Goal: Find specific page/section: Find specific page/section

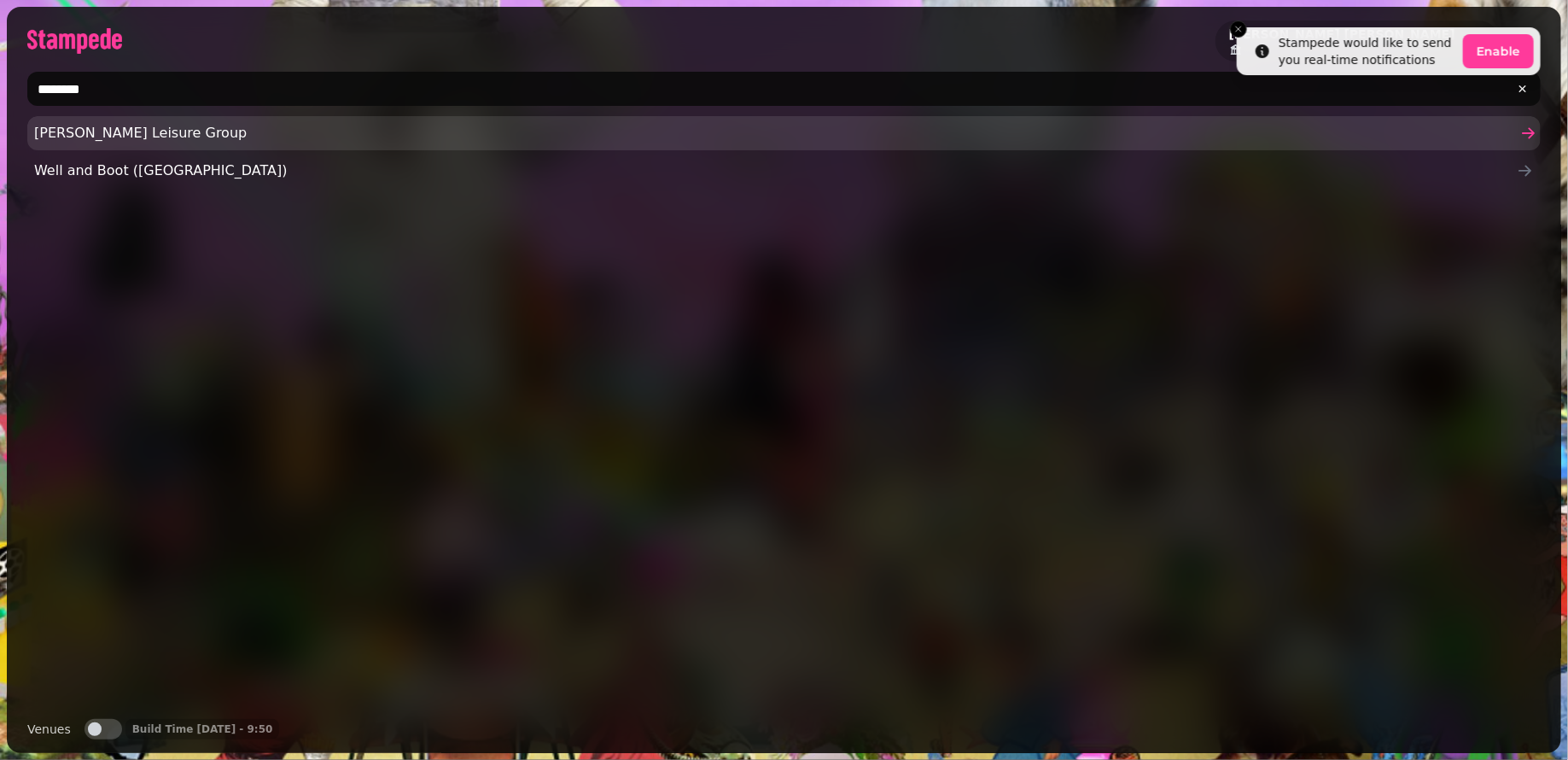
type input "********"
click at [104, 120] on link "[PERSON_NAME] Leisure Group" at bounding box center [784, 132] width 1513 height 34
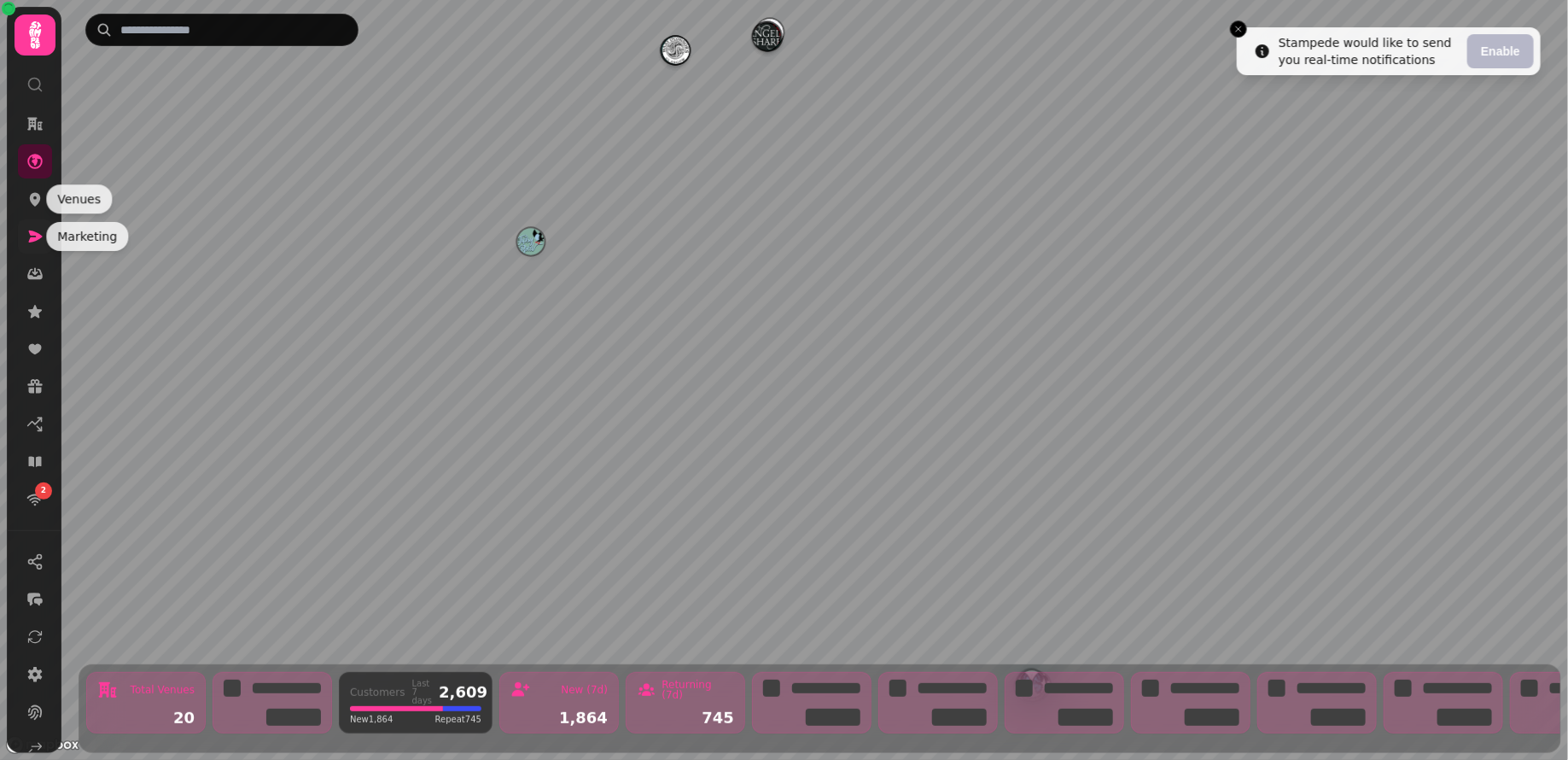
click at [38, 234] on icon at bounding box center [36, 236] width 14 height 12
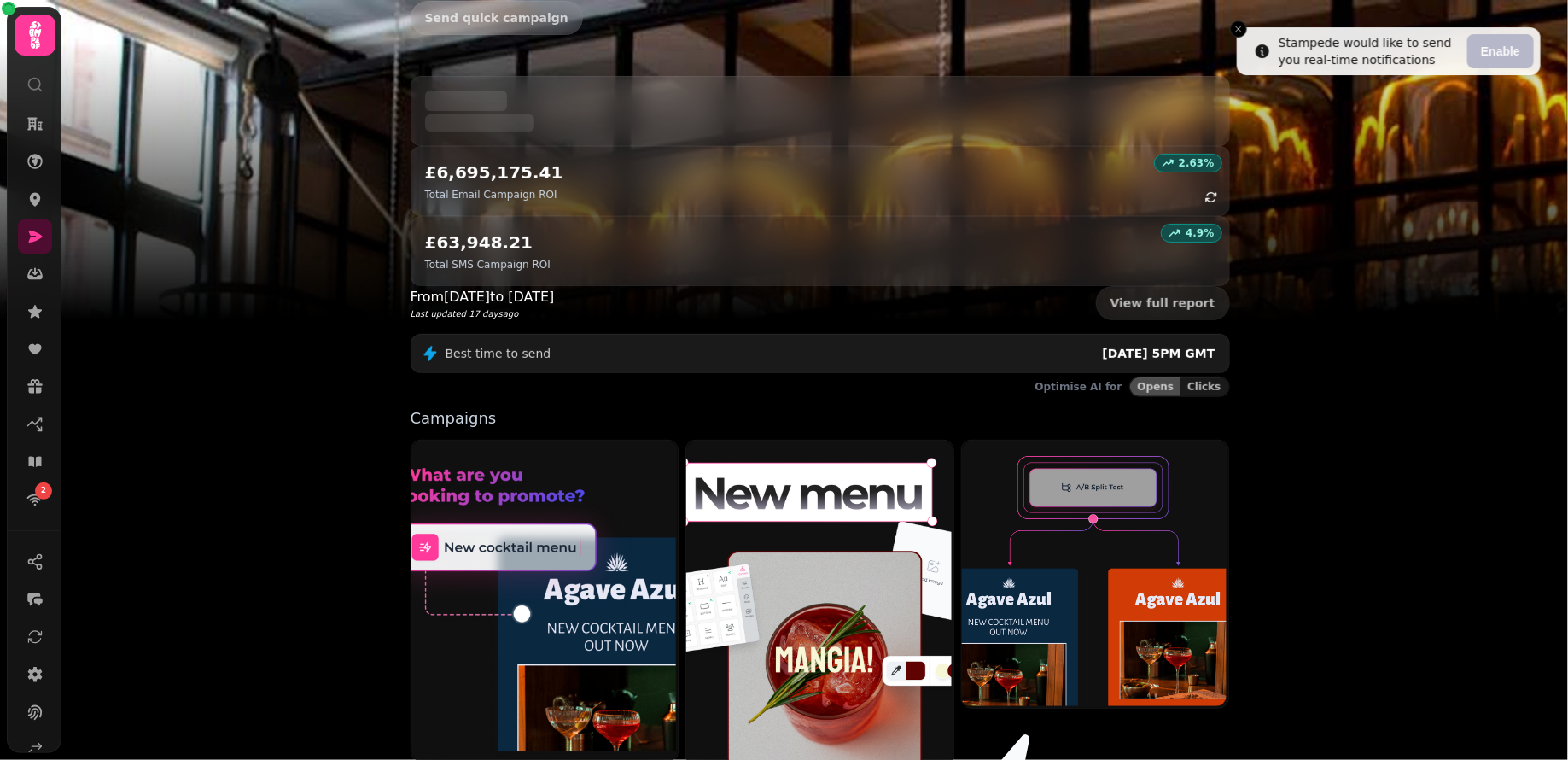
scroll to position [301, 0]
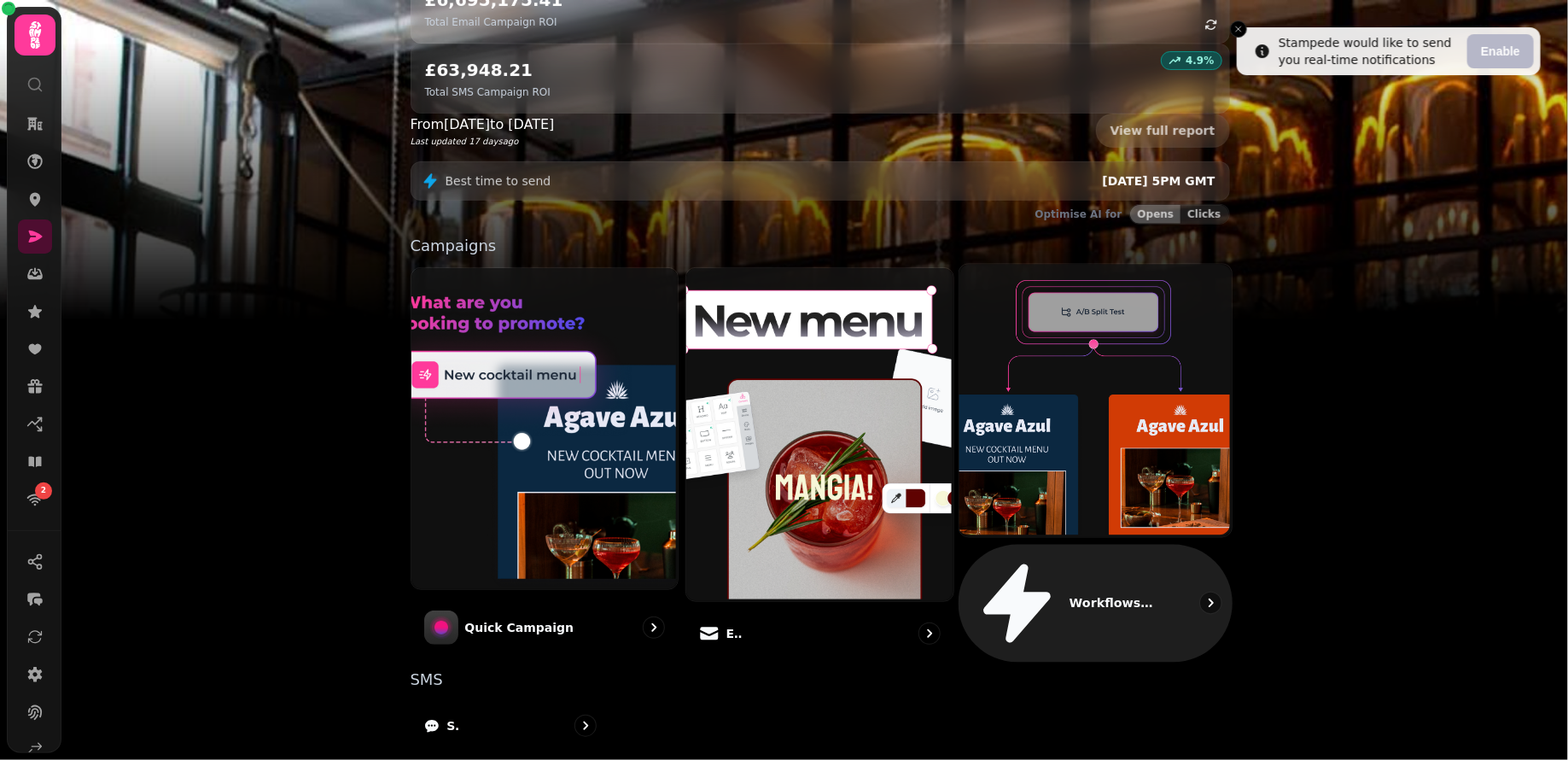
click at [1070, 594] on p "Workflows (coming soon)" at bounding box center [1113, 602] width 87 height 17
click at [1087, 594] on p "Workflows (coming soon)" at bounding box center [1113, 602] width 87 height 17
click at [1110, 353] on img at bounding box center [1094, 398] width 273 height 273
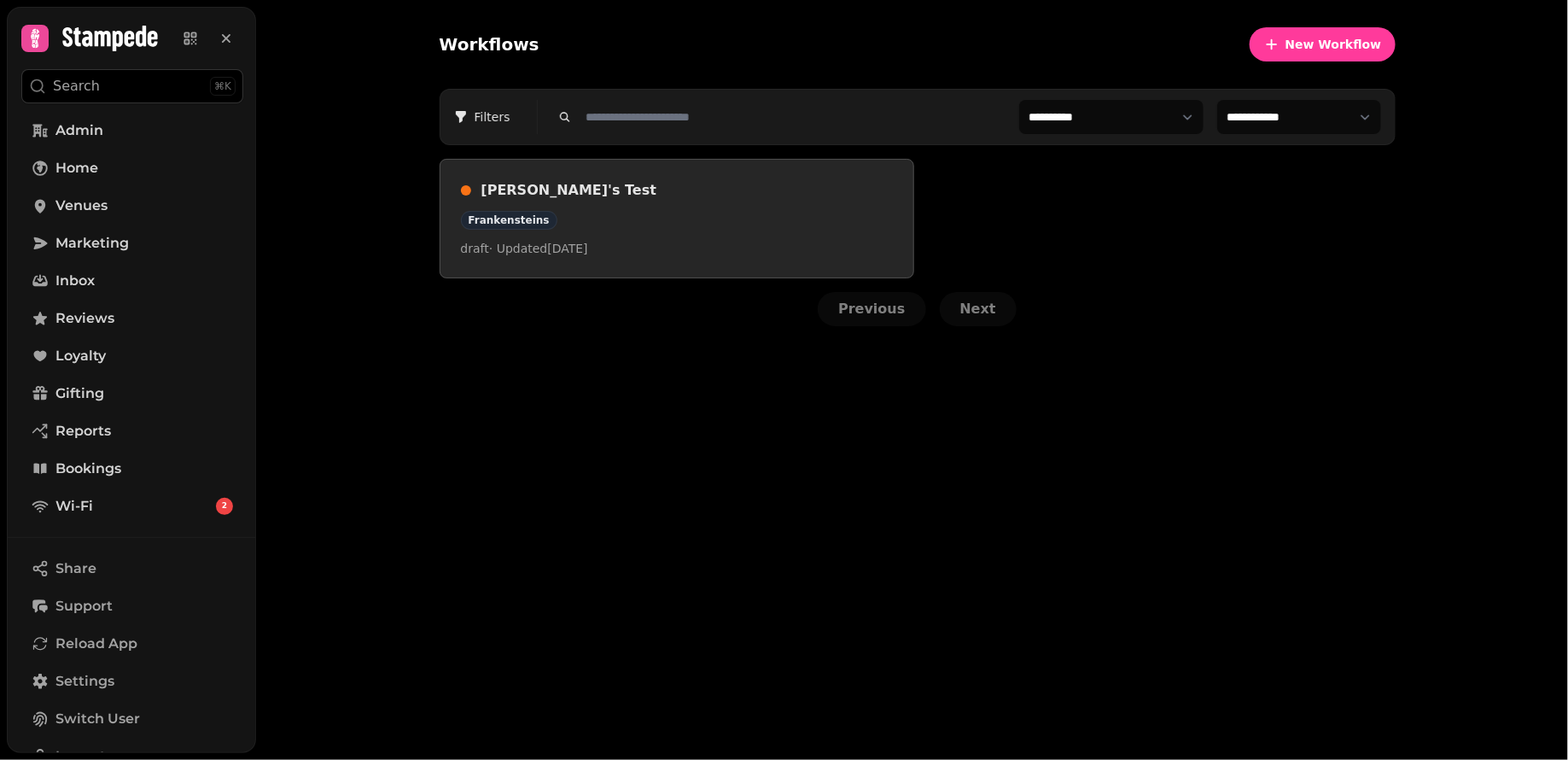
click at [526, 188] on h3 "Joseph's Test" at bounding box center [687, 190] width 412 height 21
